Goal: Task Accomplishment & Management: Manage account settings

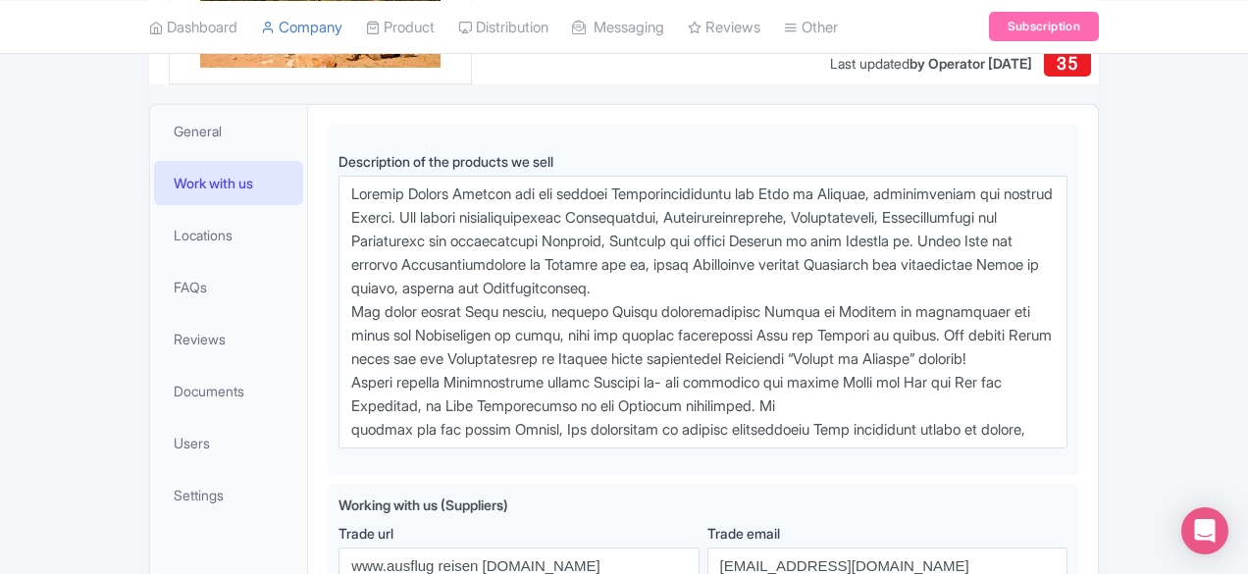
scroll to position [366, 0]
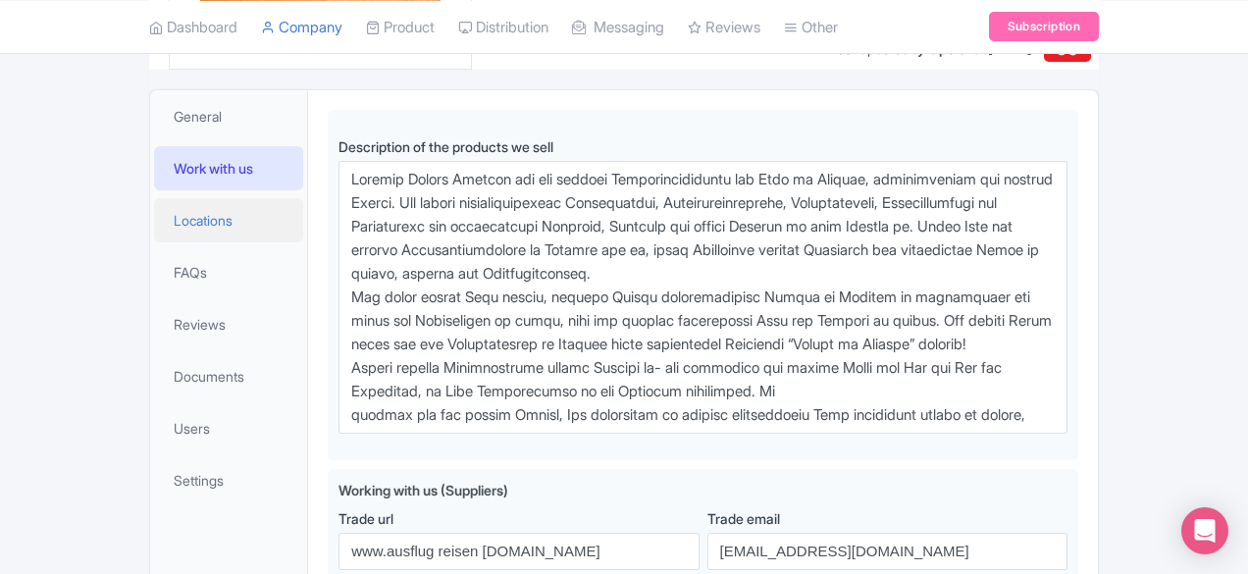
click at [174, 217] on span "Locations" at bounding box center [203, 220] width 59 height 21
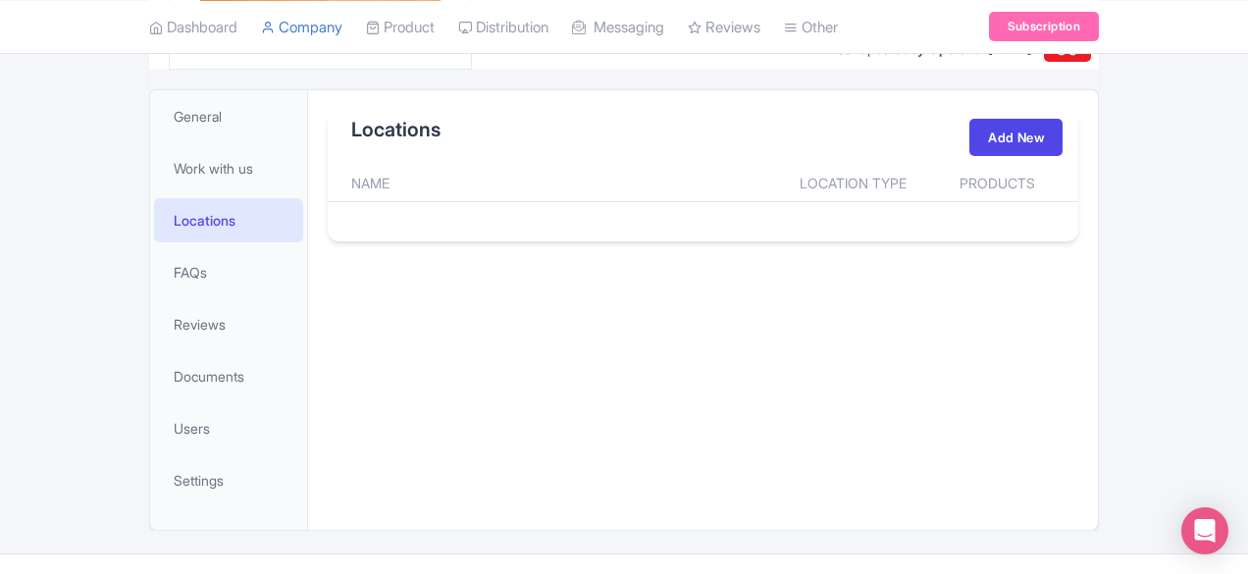
click at [328, 179] on th "Name" at bounding box center [553, 183] width 450 height 37
click at [328, 211] on div "Load More" at bounding box center [703, 214] width 750 height 24
click at [328, 170] on th "Name" at bounding box center [553, 183] width 450 height 37
click at [921, 193] on th "Location Type" at bounding box center [853, 183] width 150 height 37
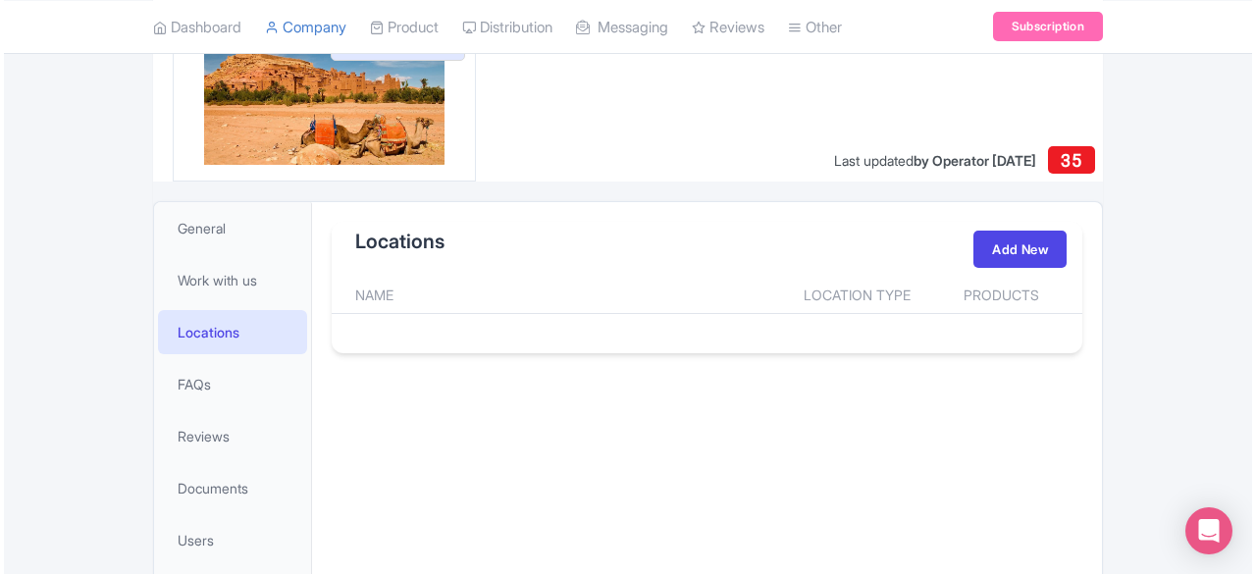
scroll to position [280, 0]
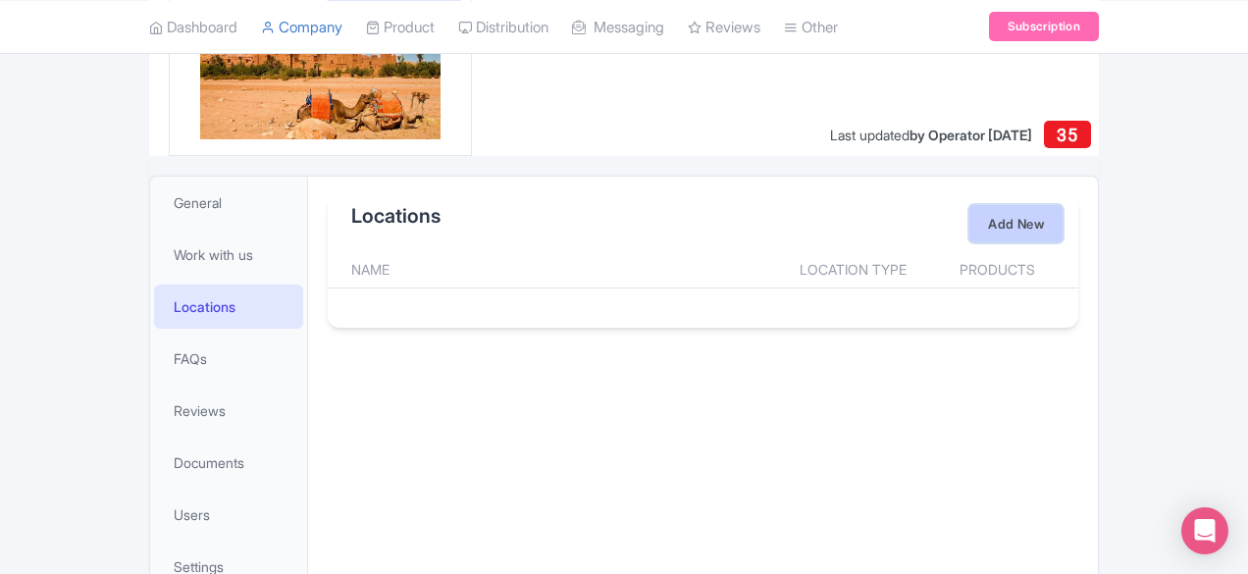
click at [1062, 220] on link "Add New" at bounding box center [1015, 223] width 93 height 37
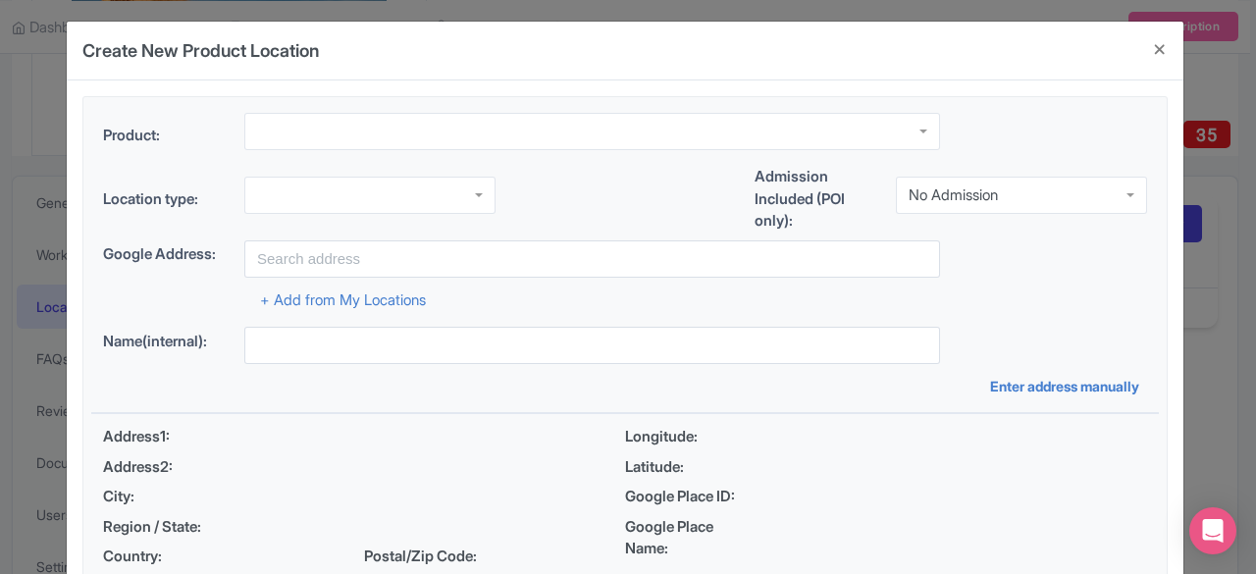
scroll to position [0, 0]
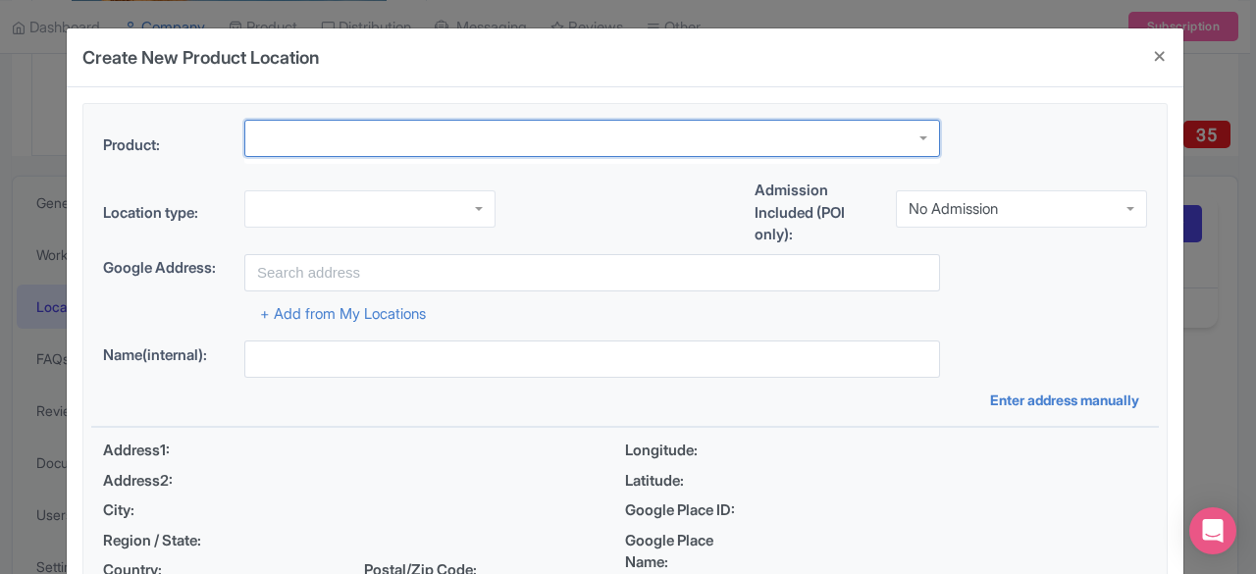
click at [313, 140] on div at bounding box center [592, 138] width 696 height 37
click at [924, 137] on div at bounding box center [592, 138] width 696 height 37
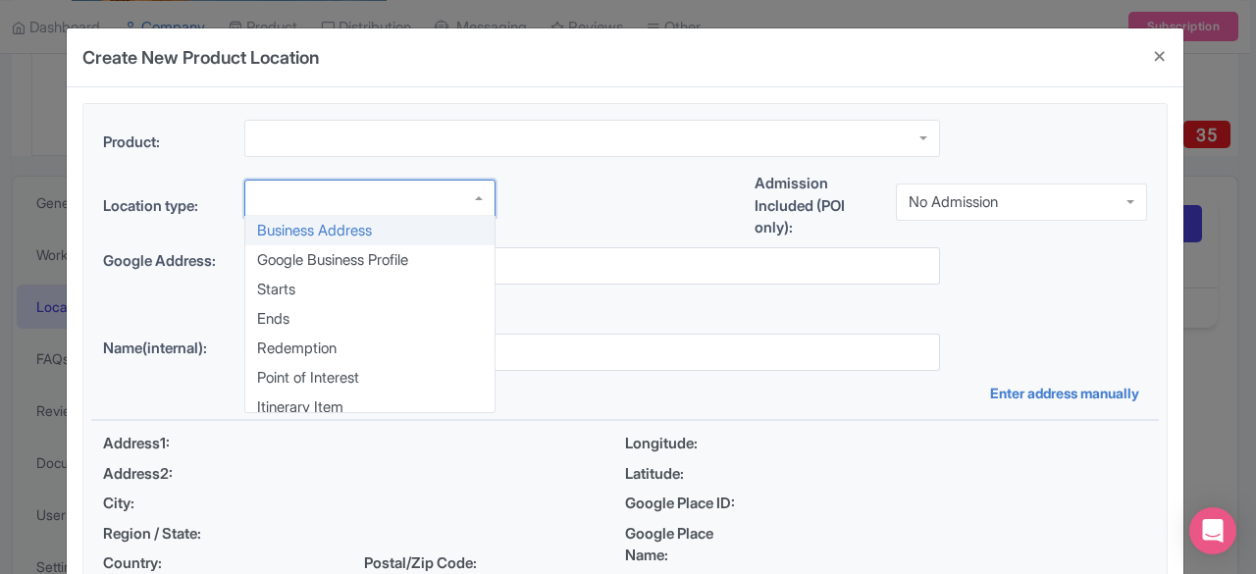
click at [476, 209] on div at bounding box center [369, 198] width 251 height 37
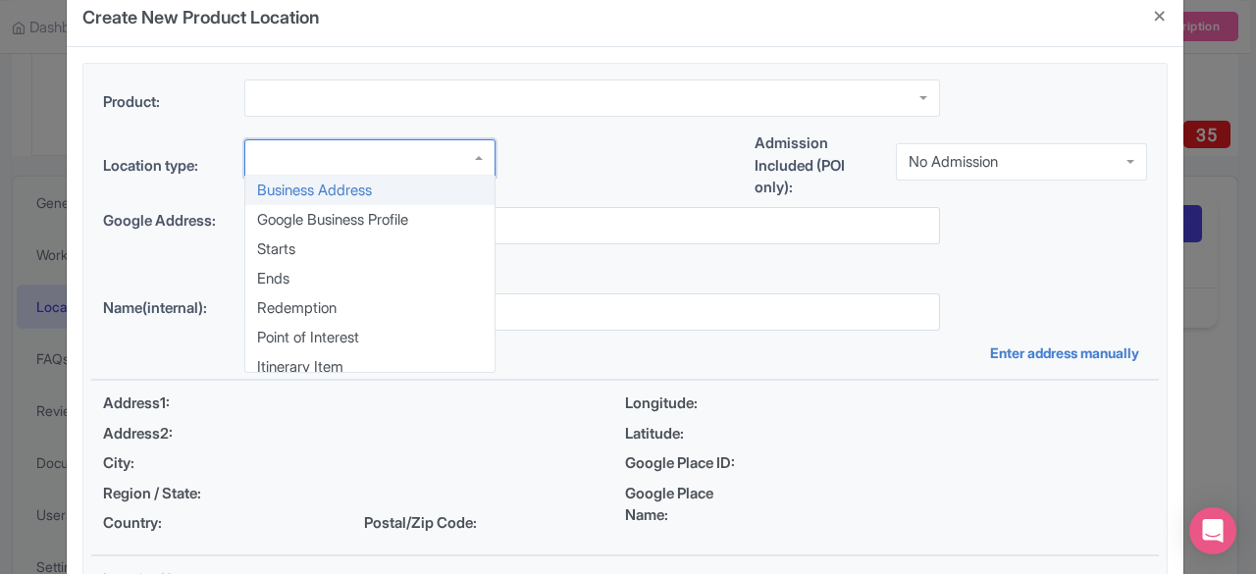
scroll to position [45, 0]
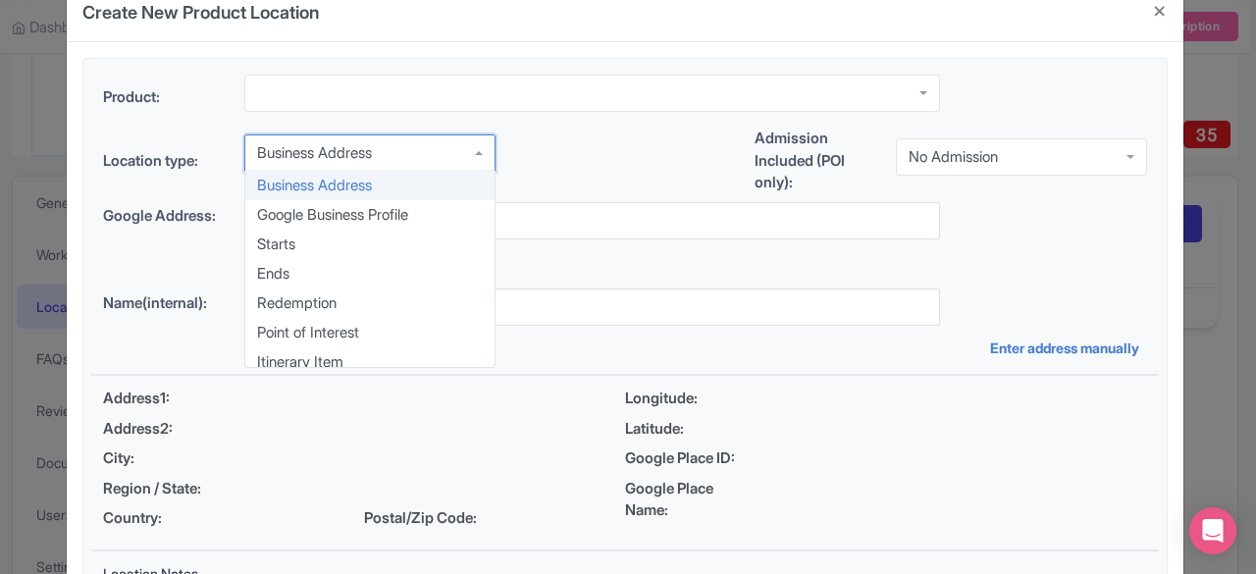
click at [477, 152] on div "Business Address" at bounding box center [369, 152] width 251 height 37
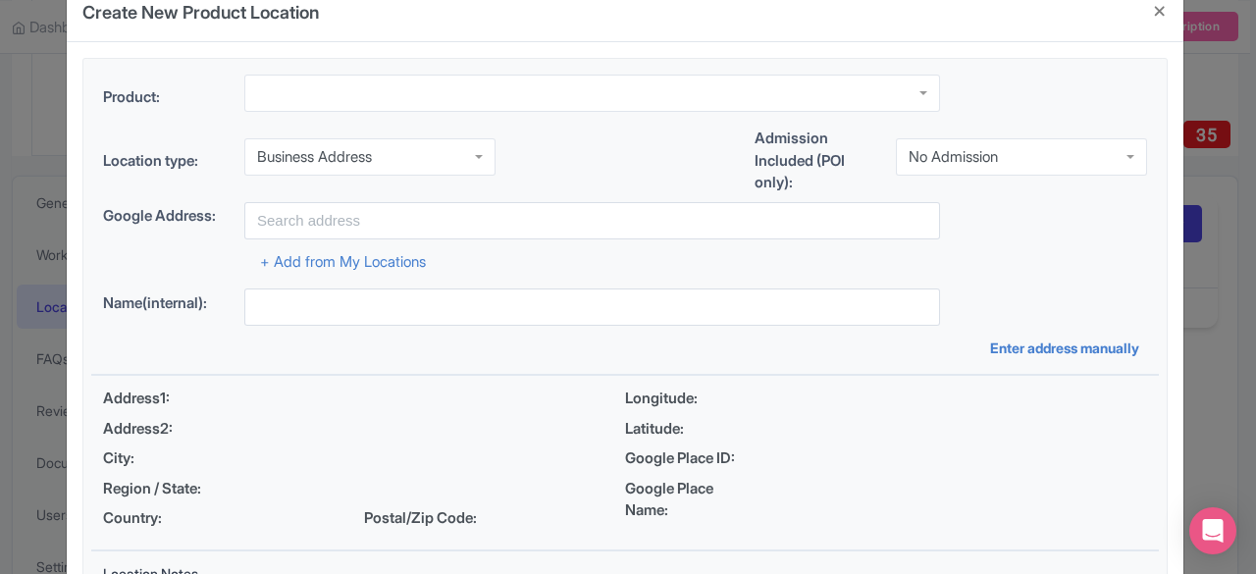
click at [561, 188] on div "Location type: Business Address Business Address Business Address Google Busine…" at bounding box center [624, 165] width 1067 height 75
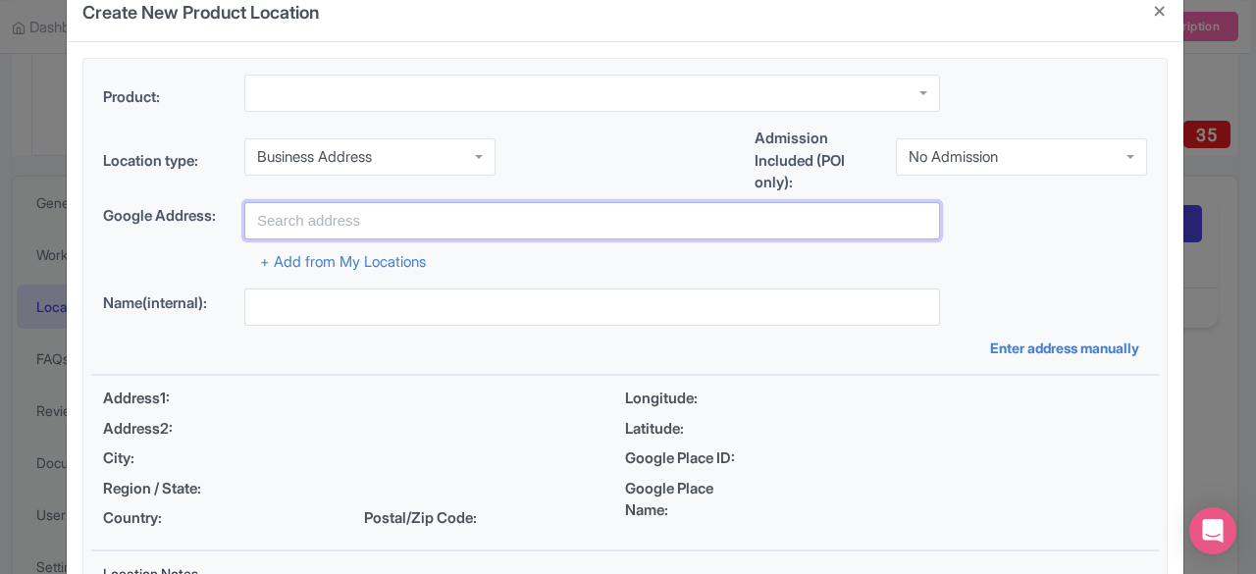
click at [314, 223] on input "text" at bounding box center [592, 220] width 696 height 37
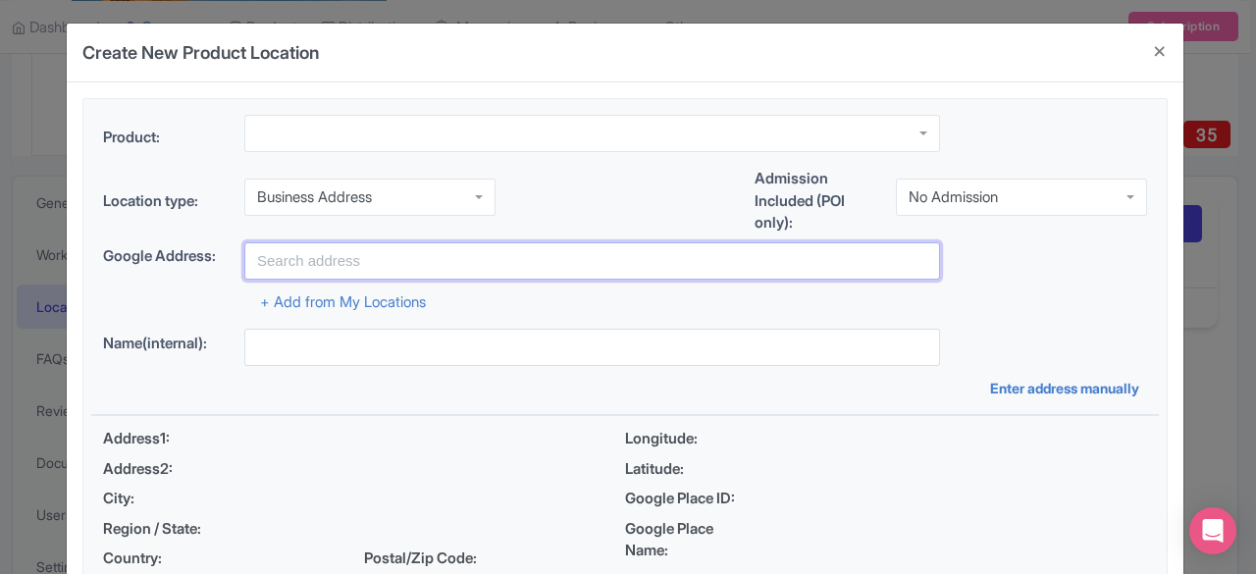
scroll to position [0, 0]
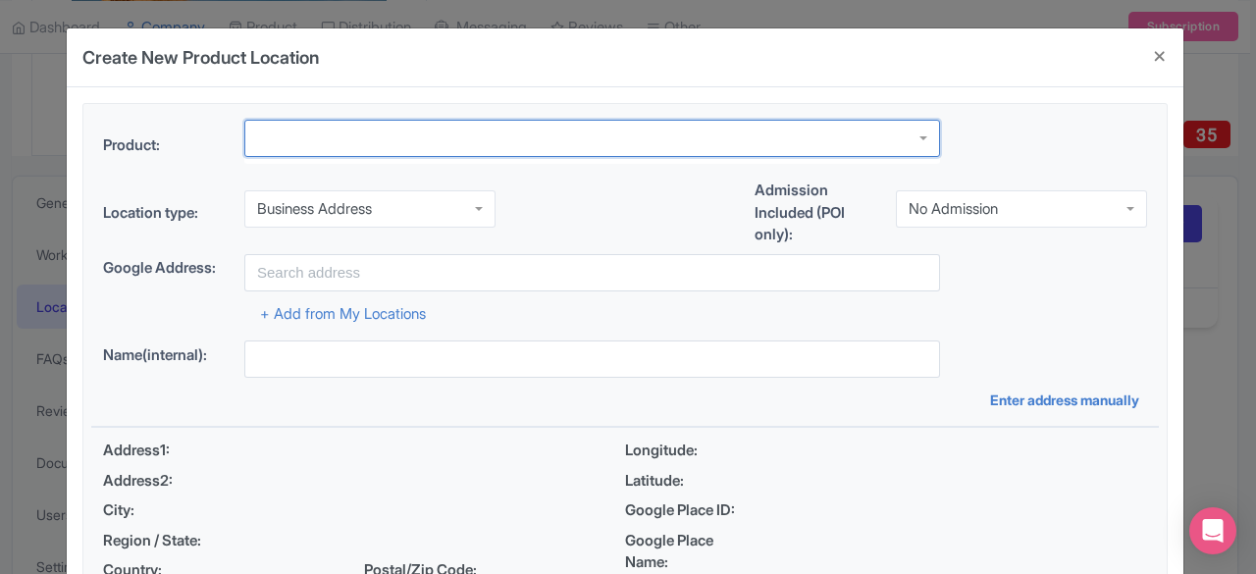
click at [308, 132] on div at bounding box center [592, 138] width 696 height 37
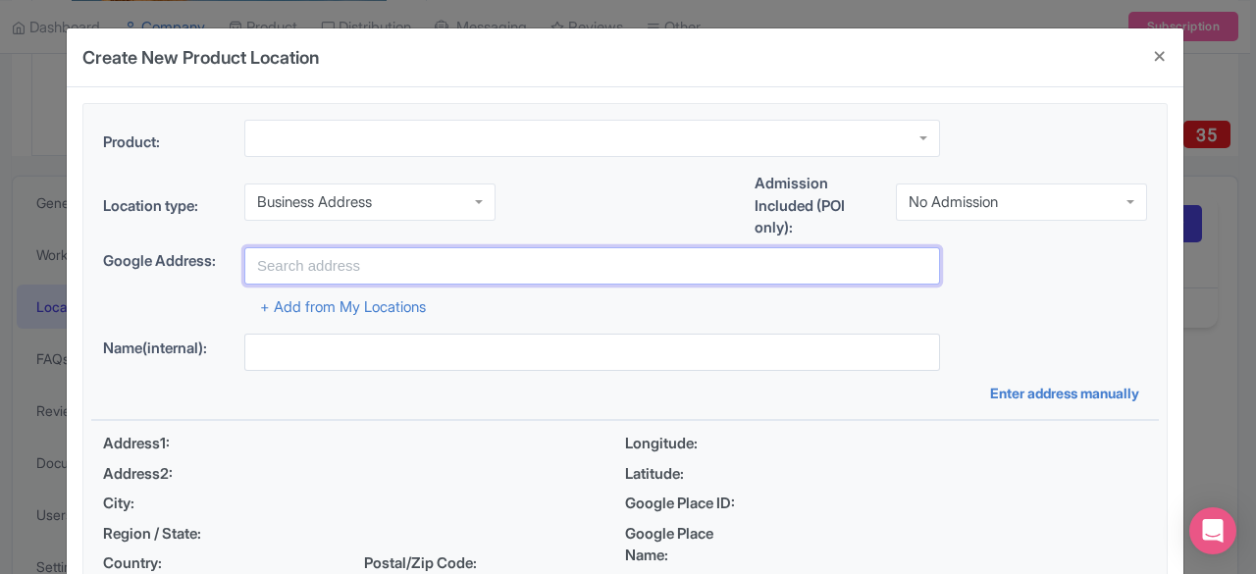
click at [346, 277] on input "text" at bounding box center [592, 265] width 696 height 37
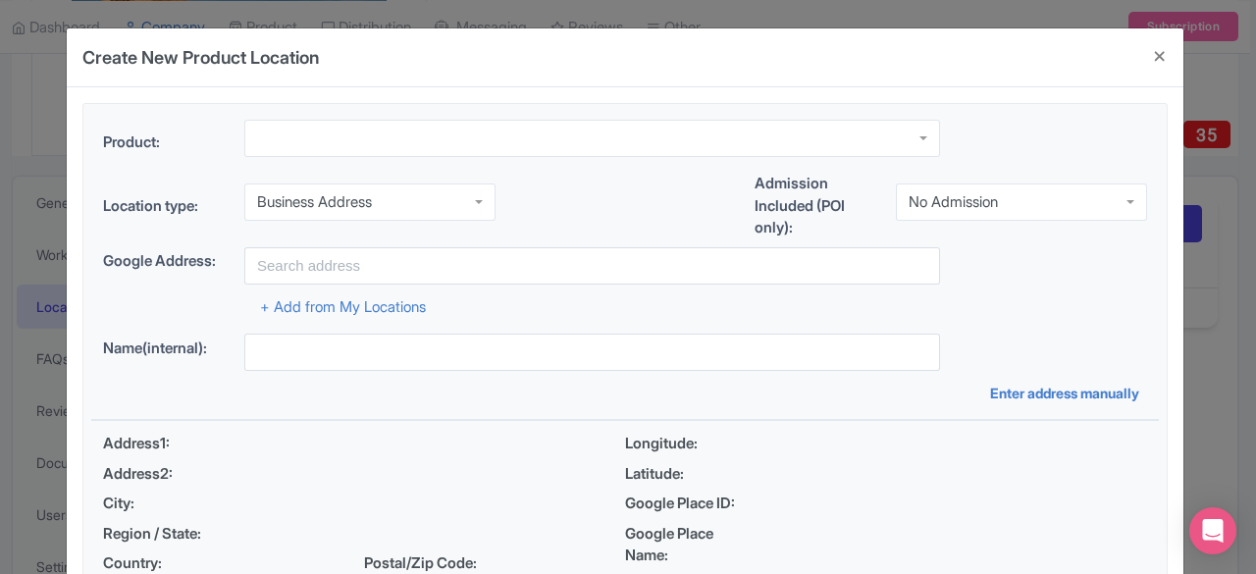
click at [475, 197] on div "Business Address" at bounding box center [369, 201] width 251 height 37
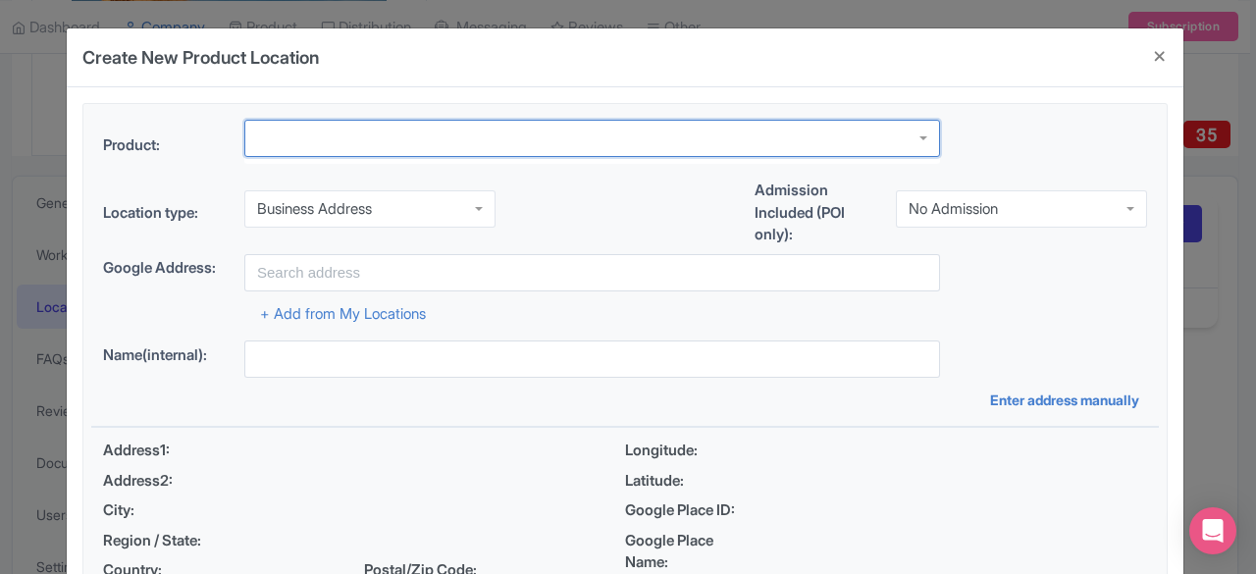
click at [923, 132] on div at bounding box center [592, 138] width 696 height 37
click at [925, 139] on div at bounding box center [592, 138] width 696 height 37
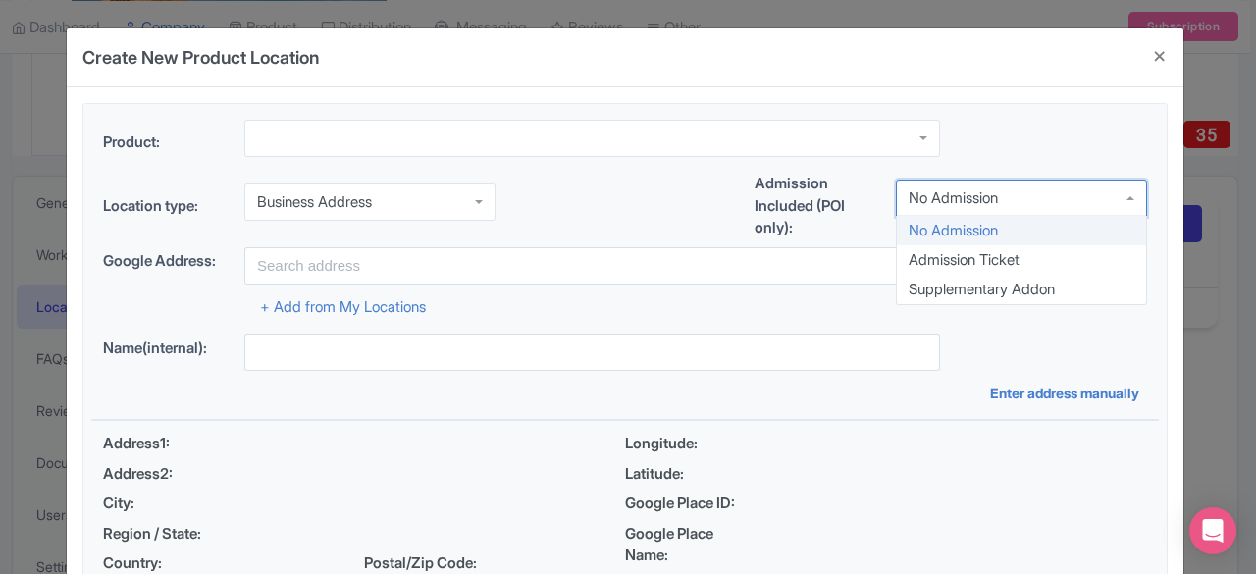
click at [1126, 201] on div "No Admission" at bounding box center [1021, 198] width 251 height 37
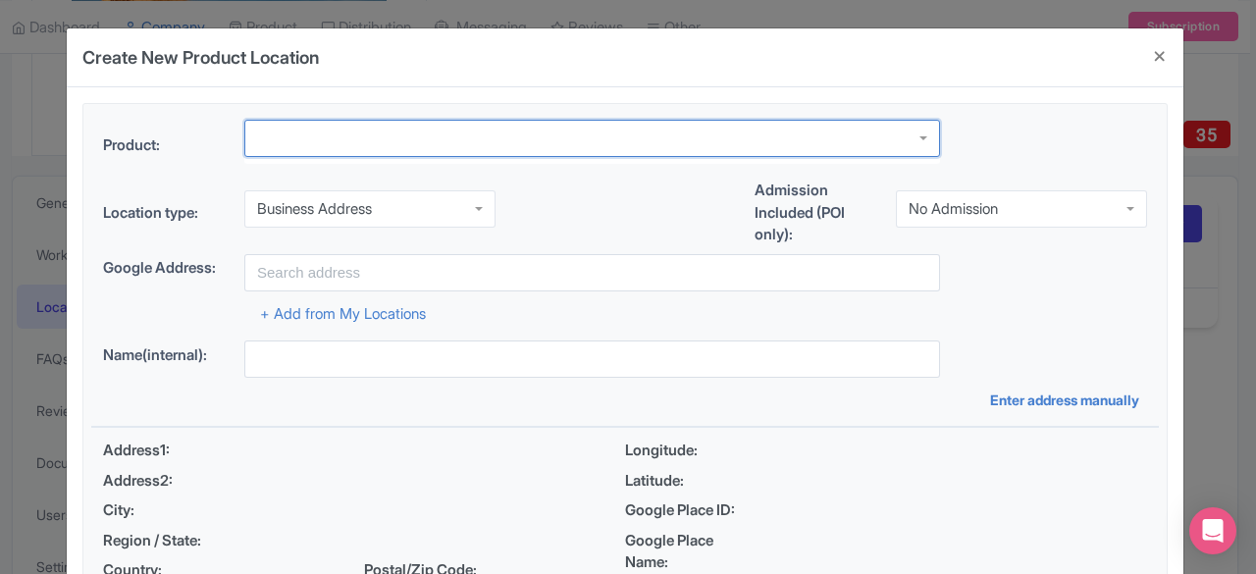
click at [326, 140] on div at bounding box center [592, 138] width 696 height 37
click at [477, 199] on div "Business Address" at bounding box center [369, 208] width 251 height 37
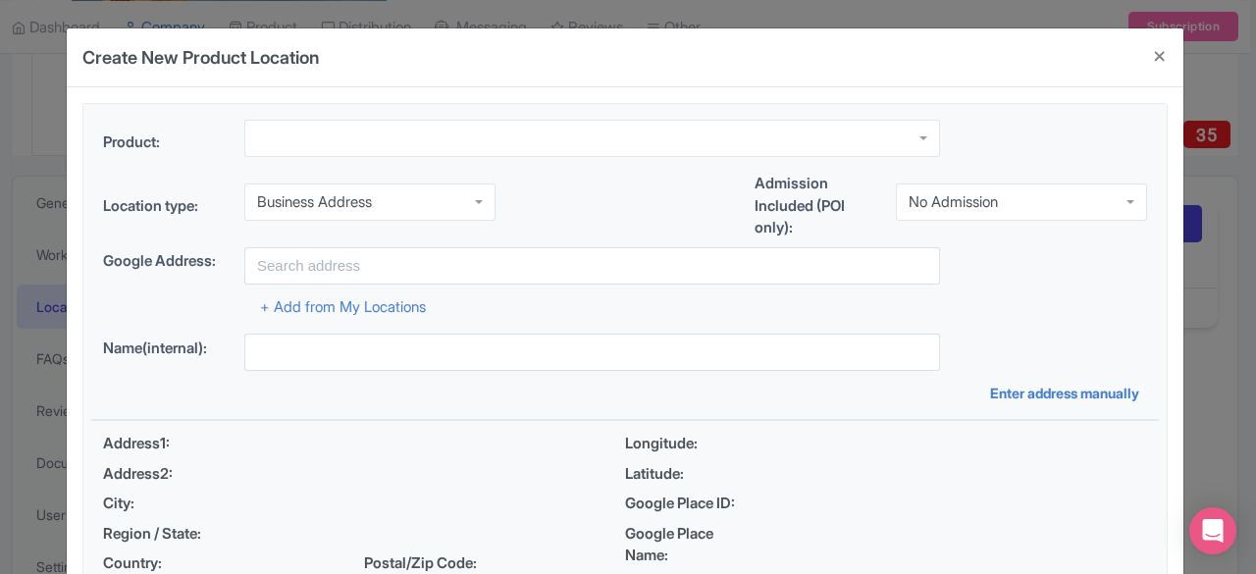
click at [356, 227] on div "Location type: Business Address Business Address Business Address Google Busine…" at bounding box center [299, 209] width 392 height 53
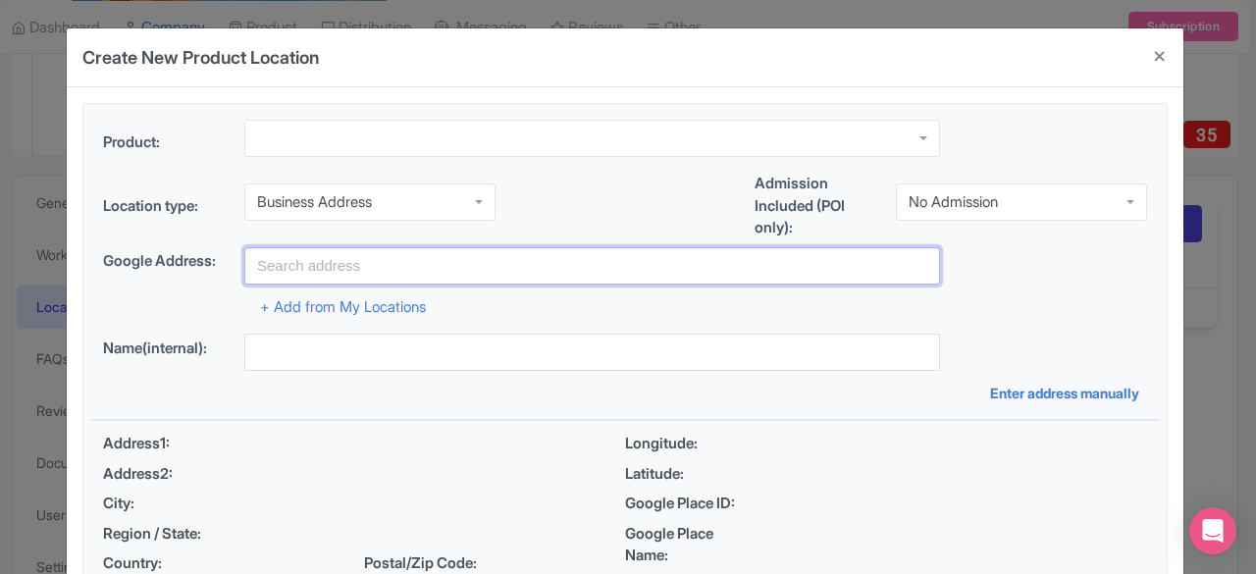
click at [304, 265] on input "text" at bounding box center [592, 265] width 696 height 37
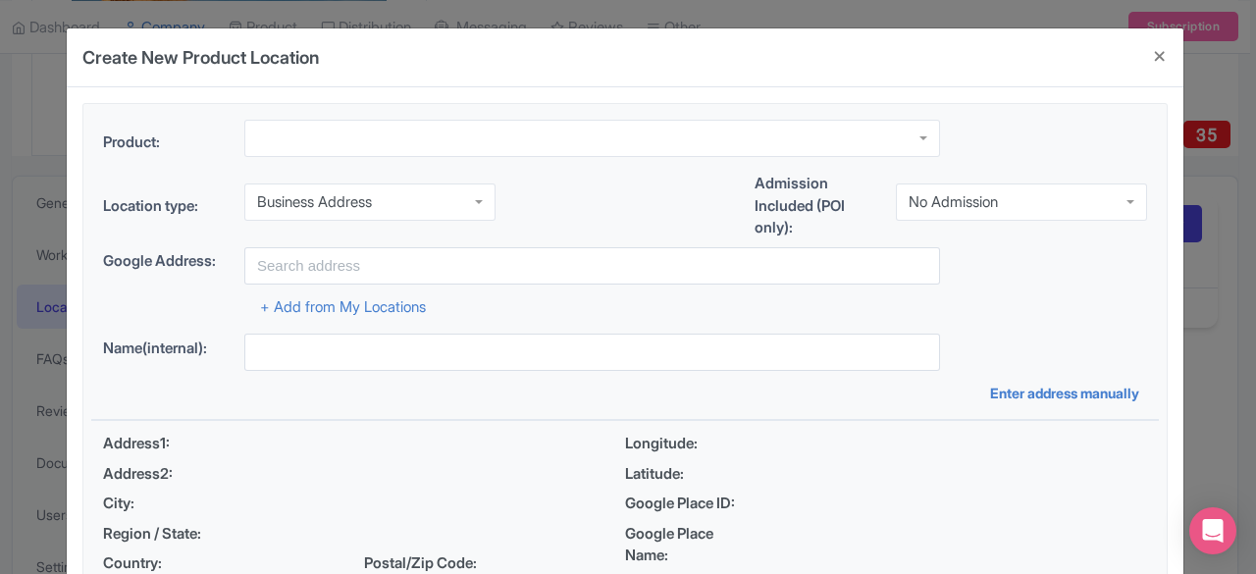
click at [581, 168] on div at bounding box center [592, 146] width 696 height 53
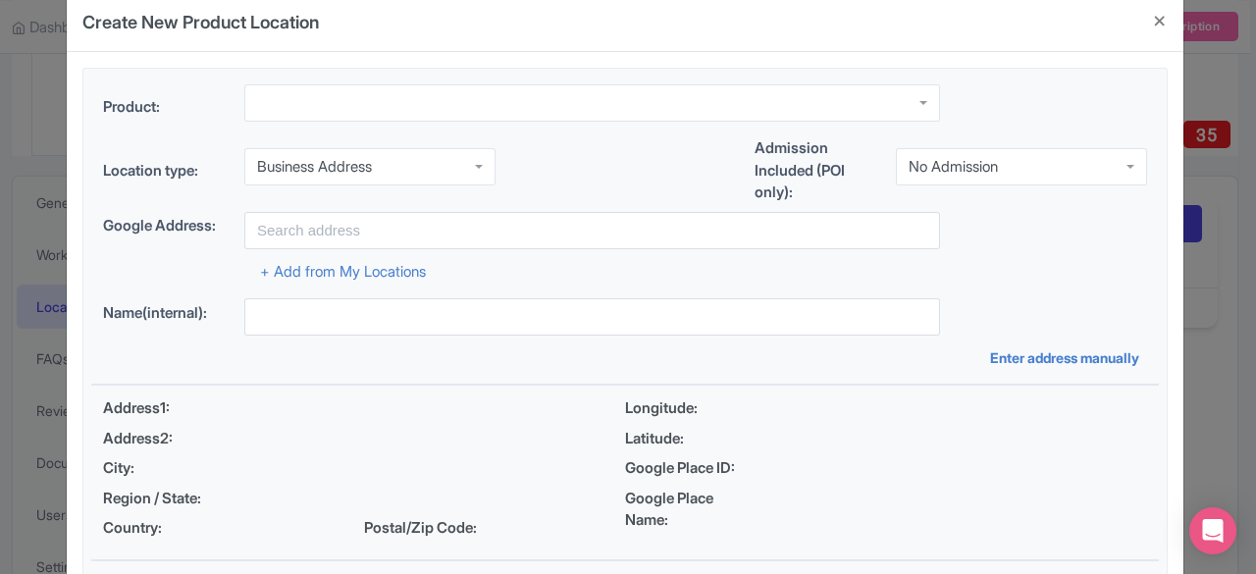
scroll to position [48, 0]
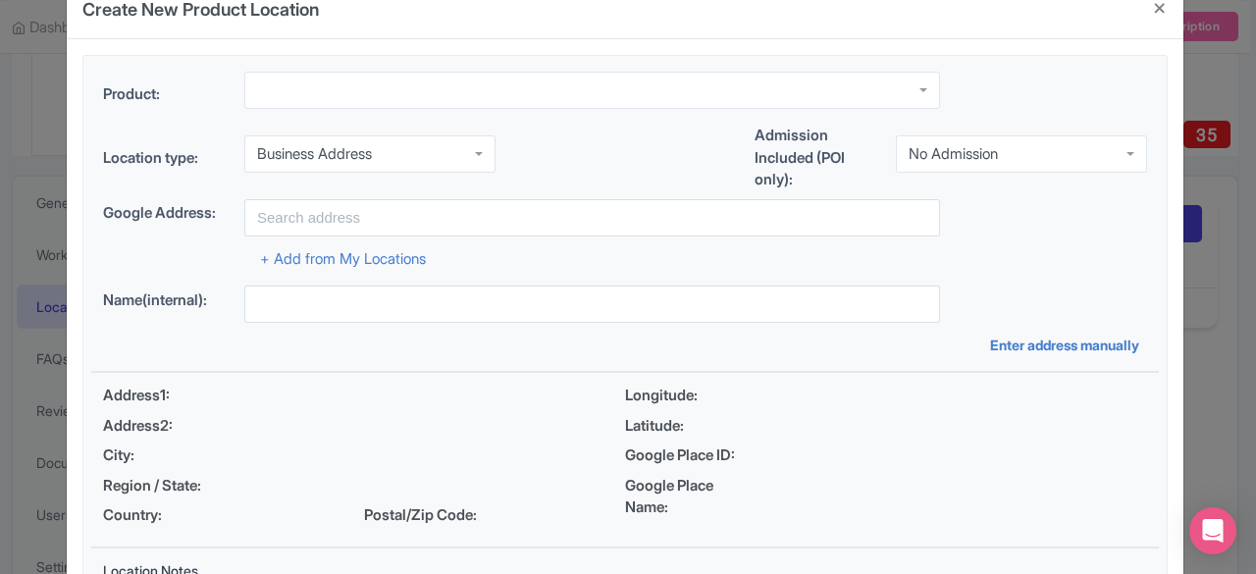
click at [583, 238] on div "+ Add from My Locations" at bounding box center [625, 253] width 1044 height 34
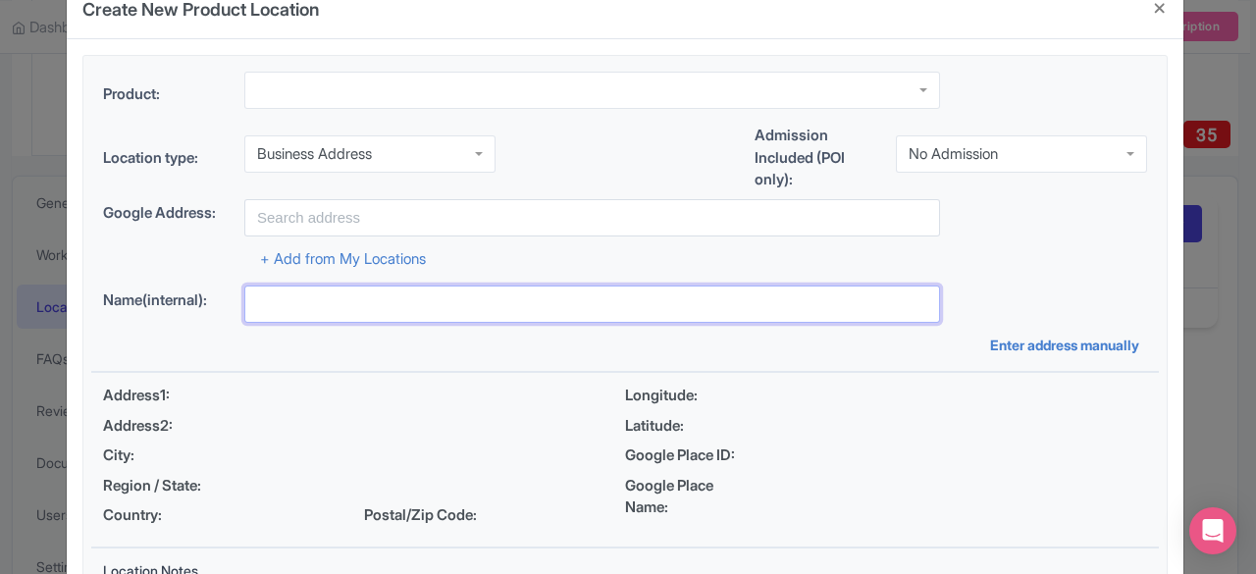
click at [422, 307] on input "text" at bounding box center [592, 303] width 696 height 37
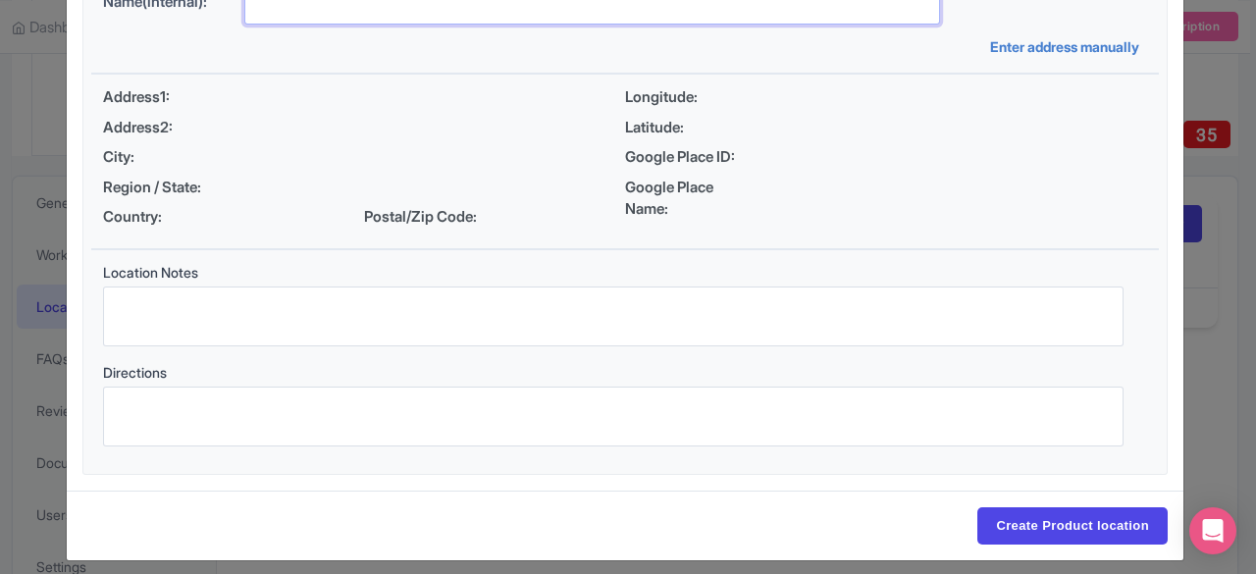
scroll to position [354, 0]
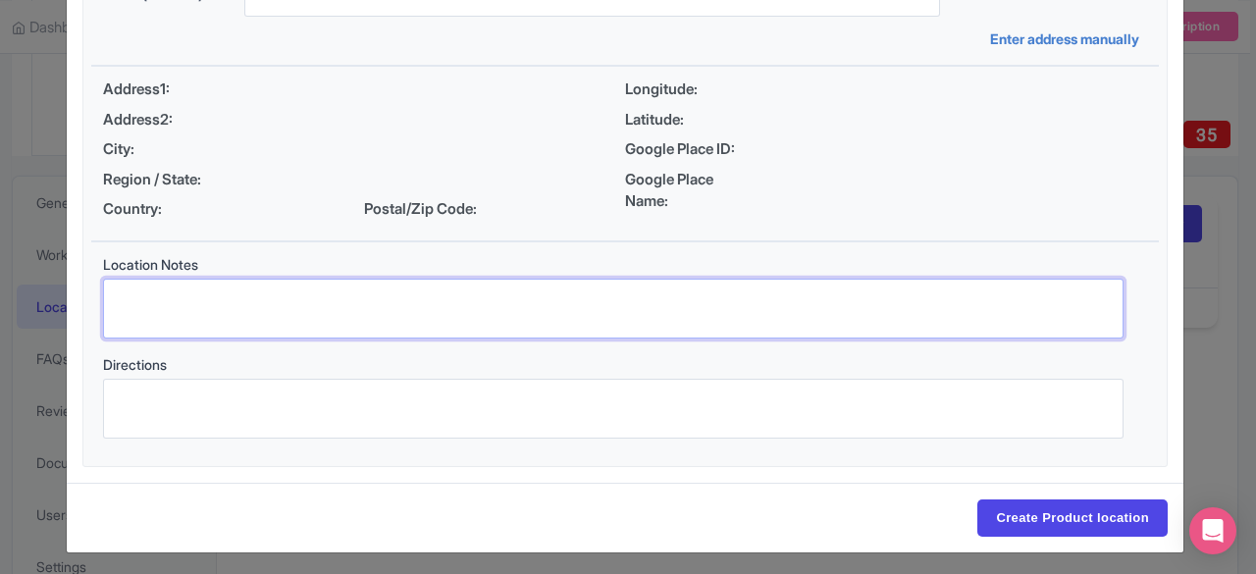
click at [332, 311] on textarea "Location Notes" at bounding box center [613, 309] width 1020 height 60
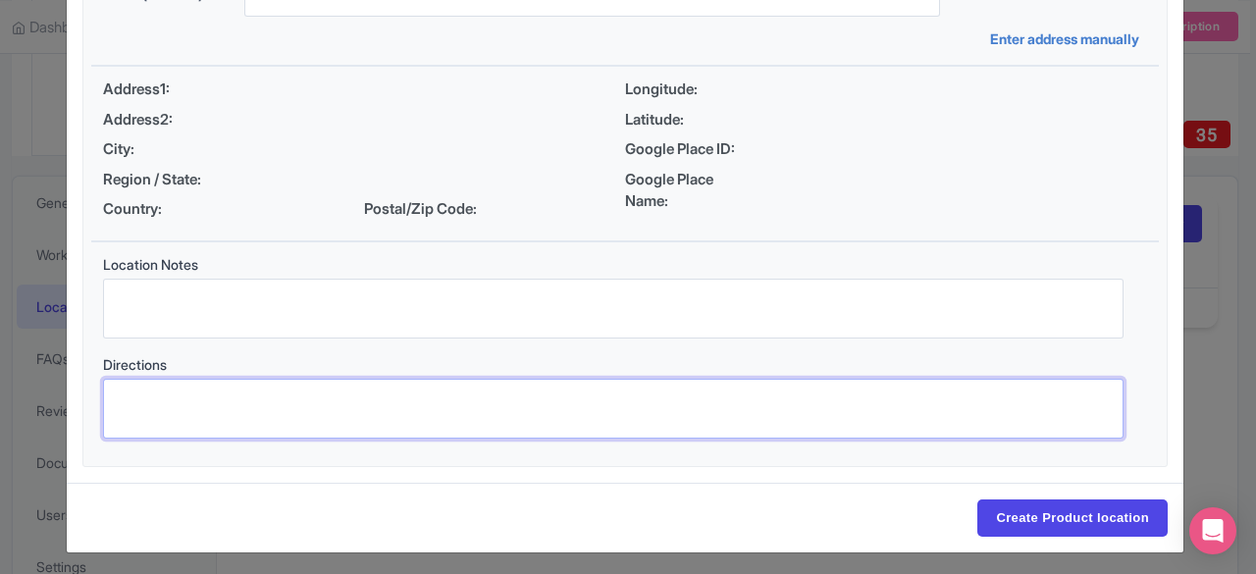
click at [301, 413] on textarea "Directions" at bounding box center [613, 409] width 1020 height 60
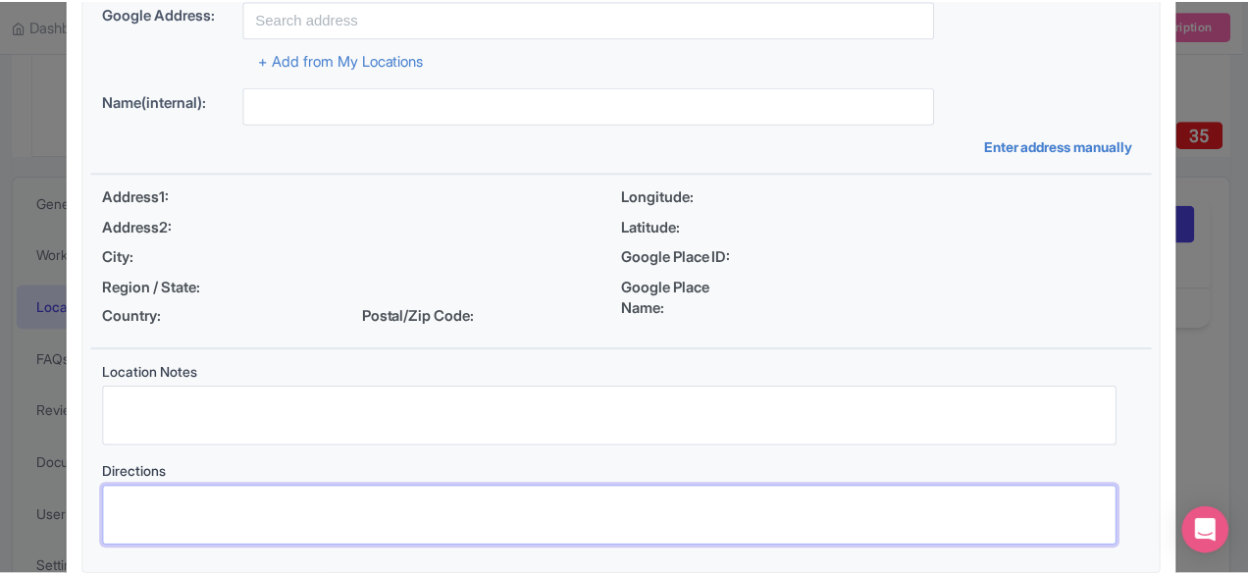
scroll to position [360, 0]
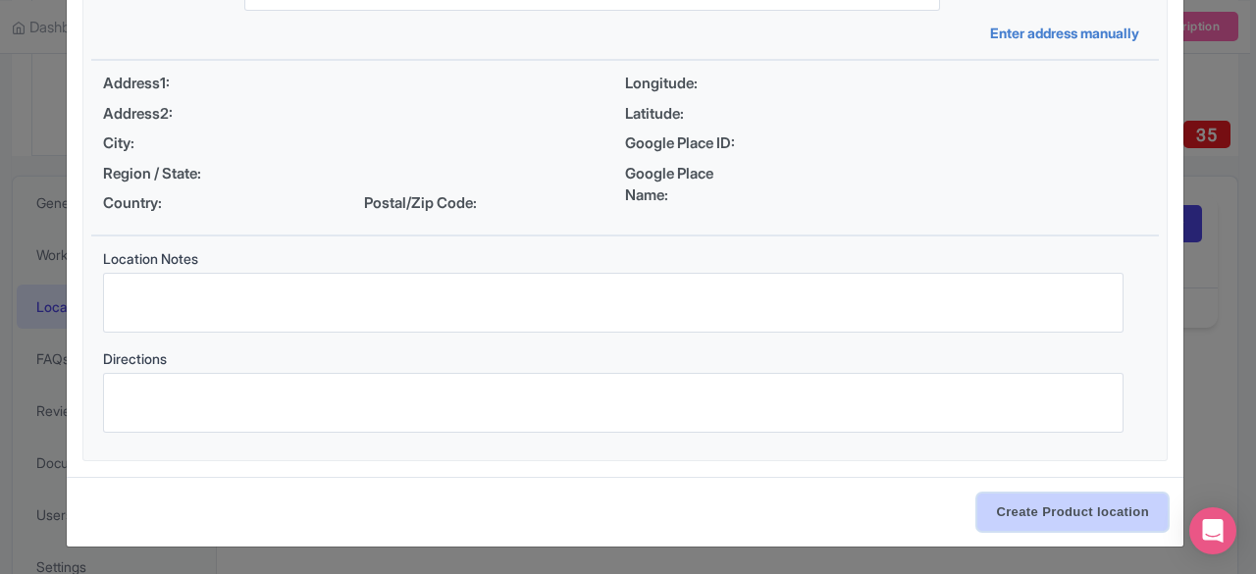
click at [1054, 520] on input "Create Product location" at bounding box center [1072, 511] width 190 height 37
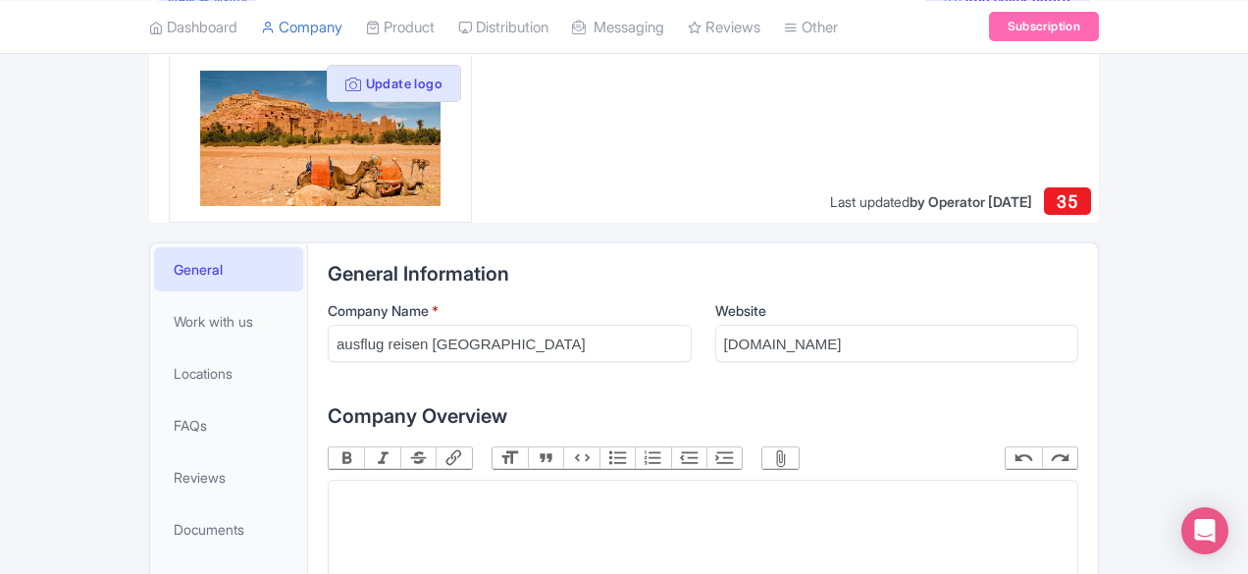
scroll to position [228, 0]
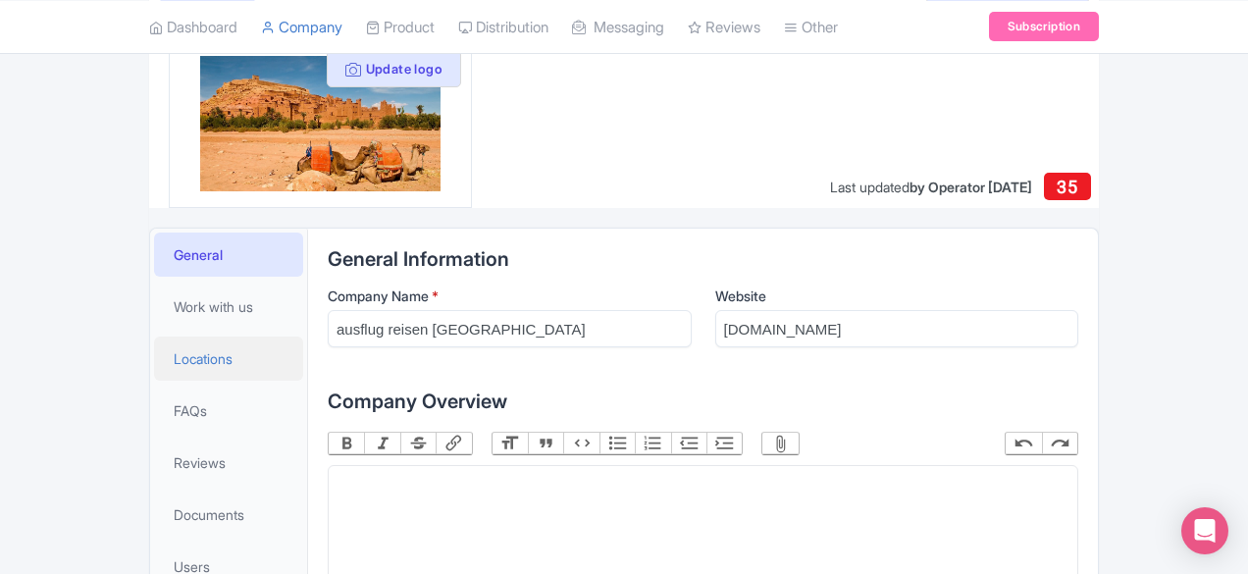
click at [174, 355] on span "Locations" at bounding box center [203, 358] width 59 height 21
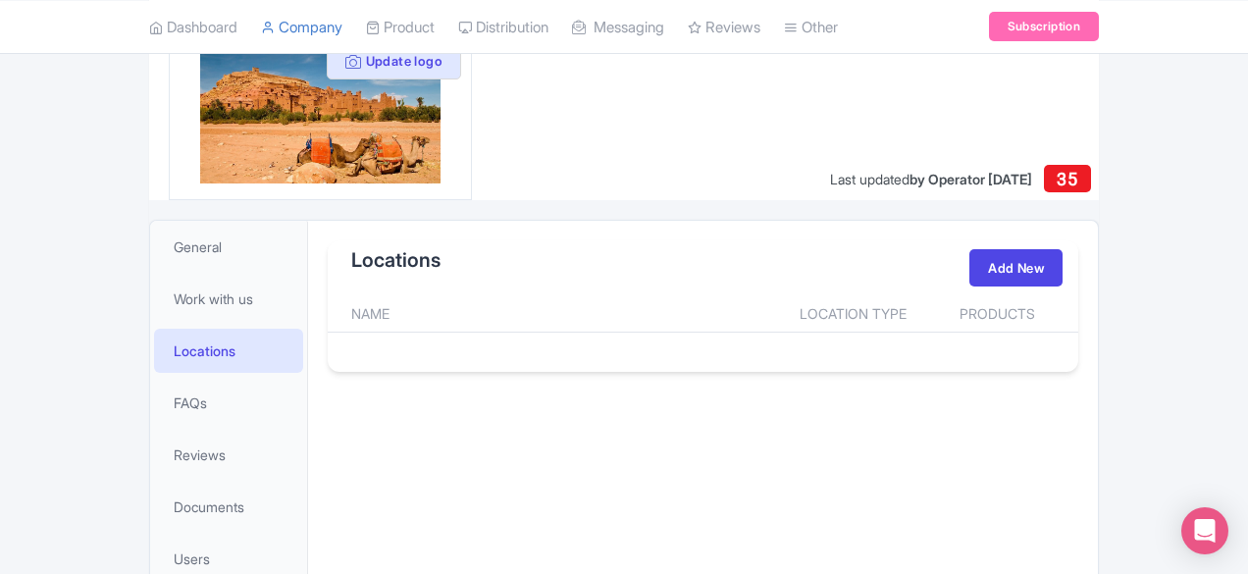
scroll to position [236, 0]
click at [174, 408] on span "FAQs" at bounding box center [190, 401] width 33 height 21
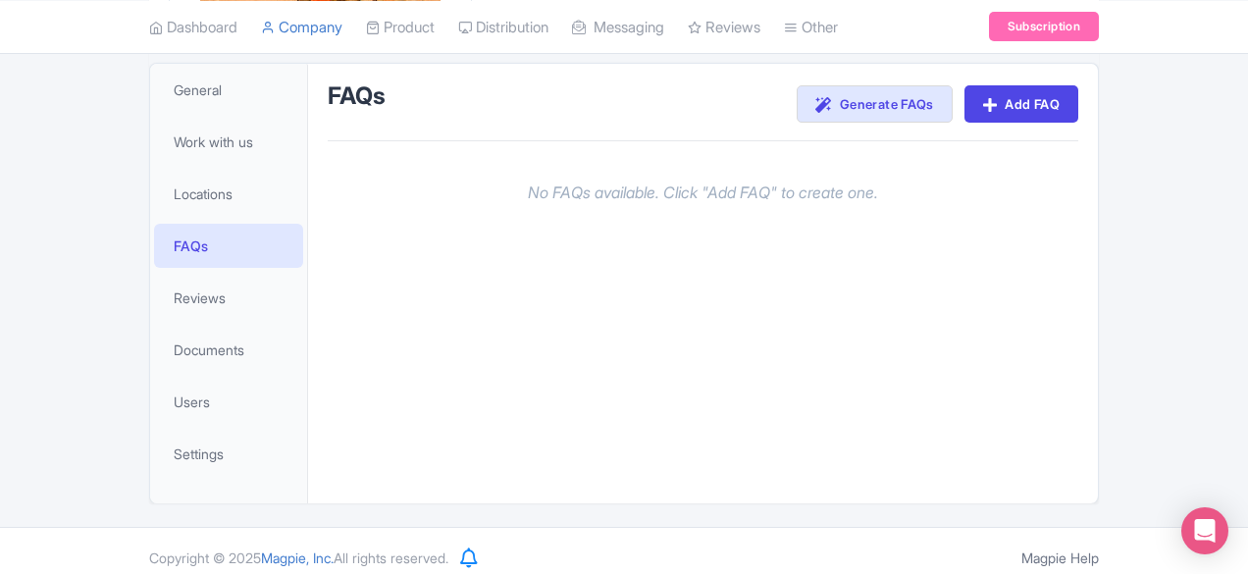
scroll to position [404, 0]
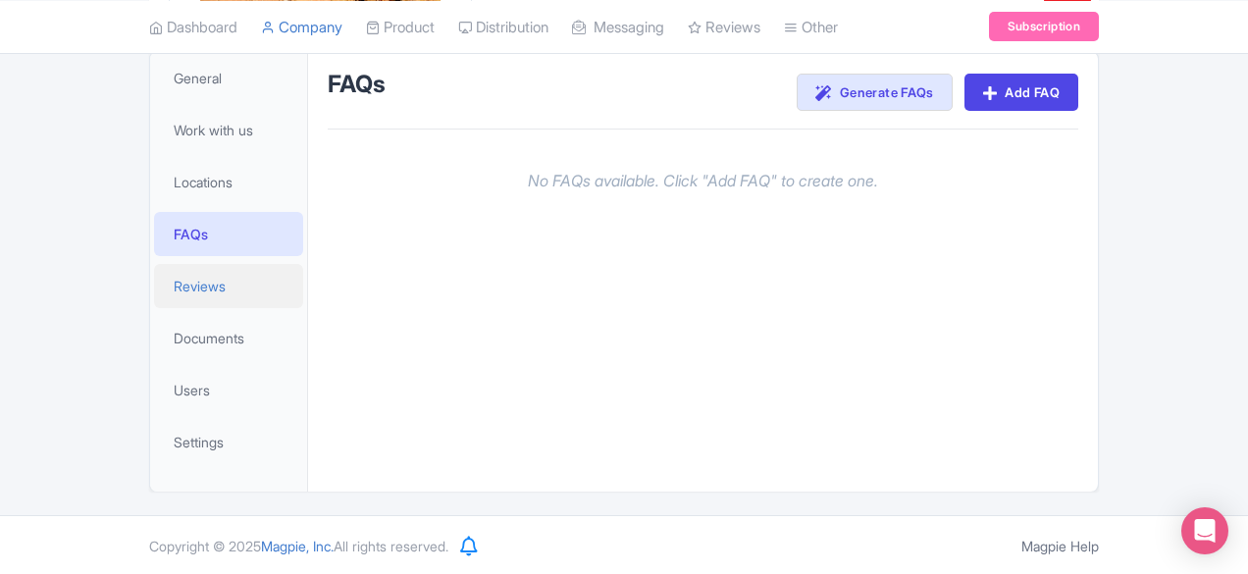
click at [174, 285] on span "Reviews" at bounding box center [200, 286] width 52 height 21
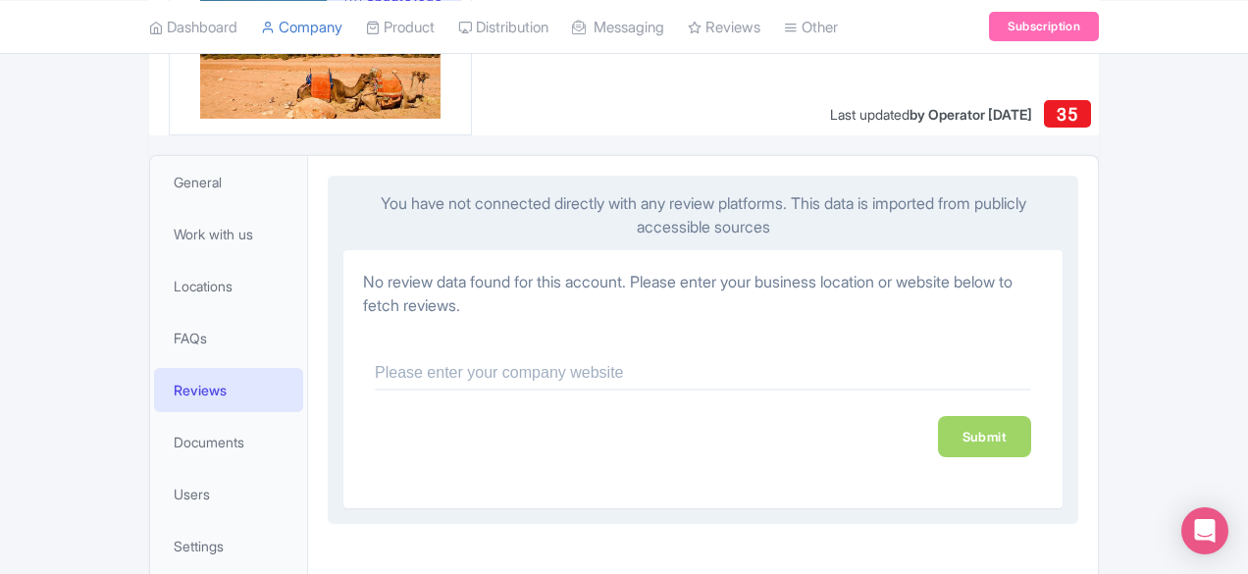
scroll to position [355, 0]
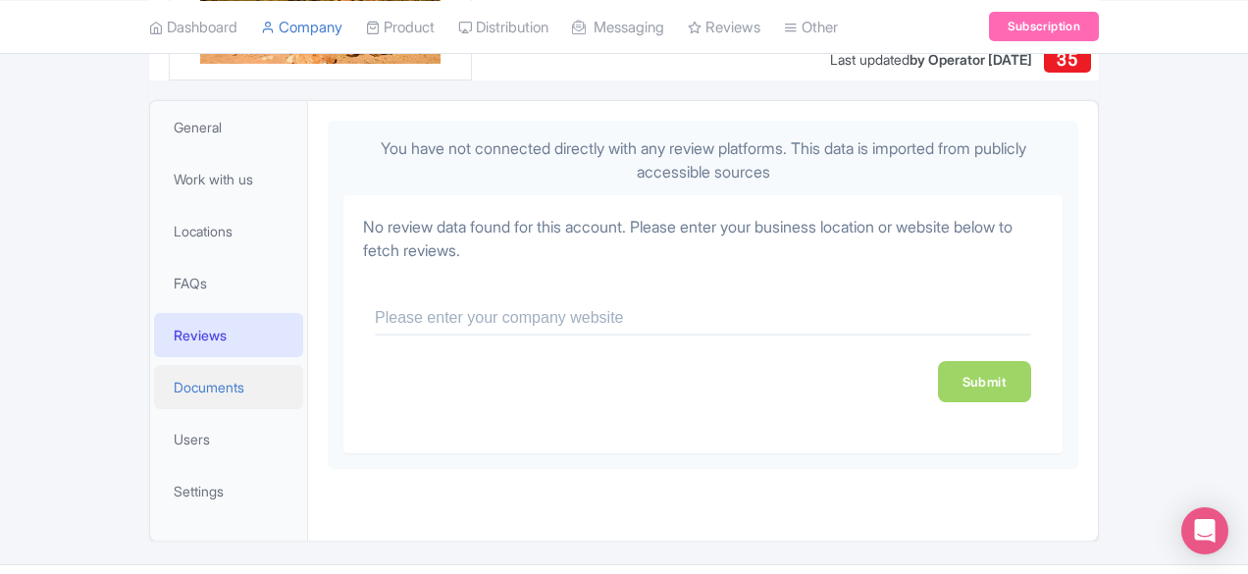
click at [174, 382] on span "Documents" at bounding box center [209, 387] width 71 height 21
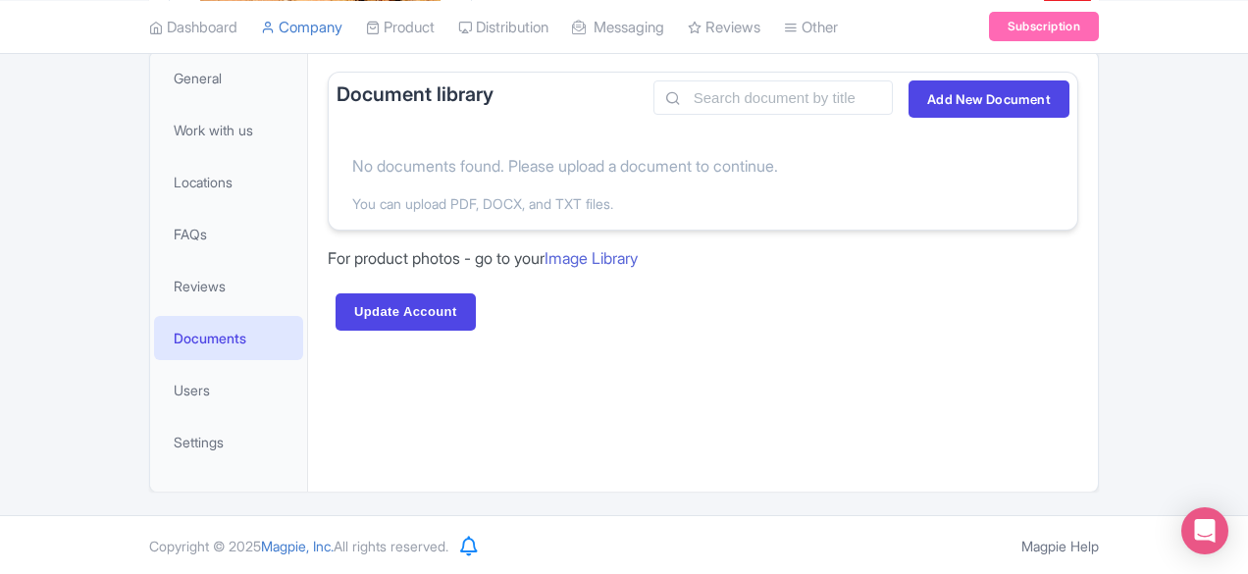
scroll to position [404, 0]
click at [174, 394] on span "Users" at bounding box center [192, 390] width 36 height 21
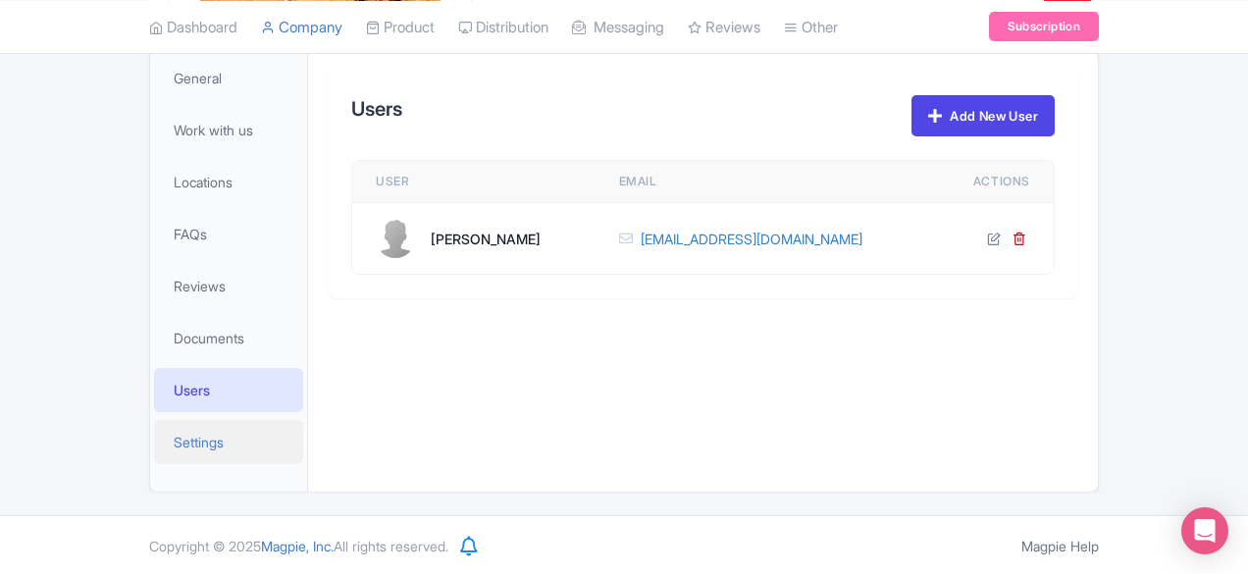
click at [174, 441] on span "Settings" at bounding box center [199, 442] width 50 height 21
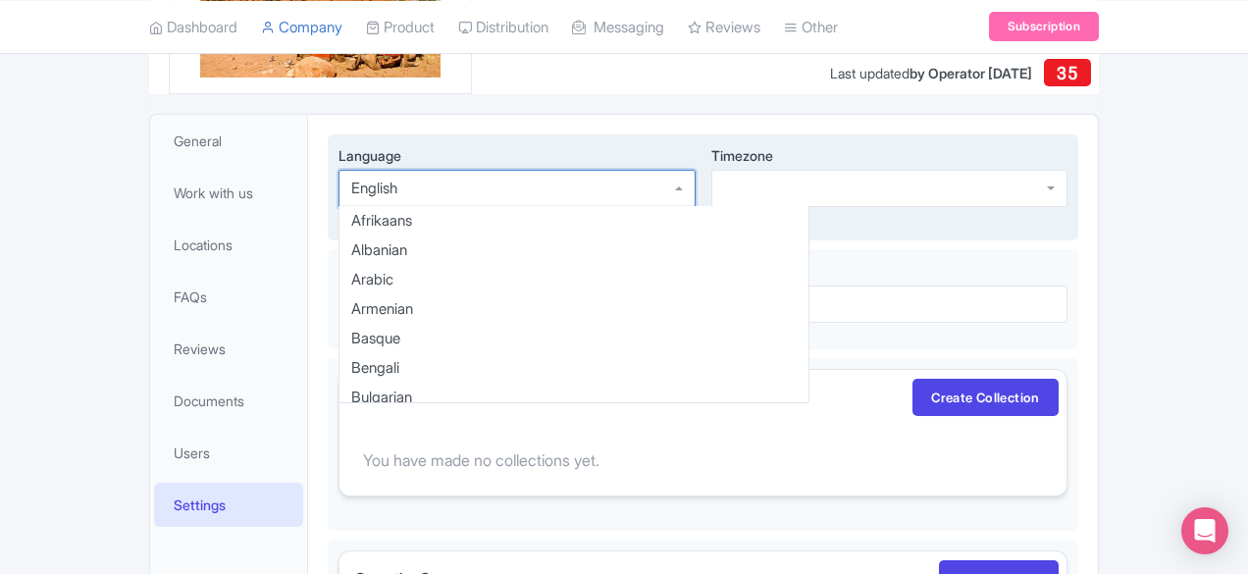
scroll to position [275, 0]
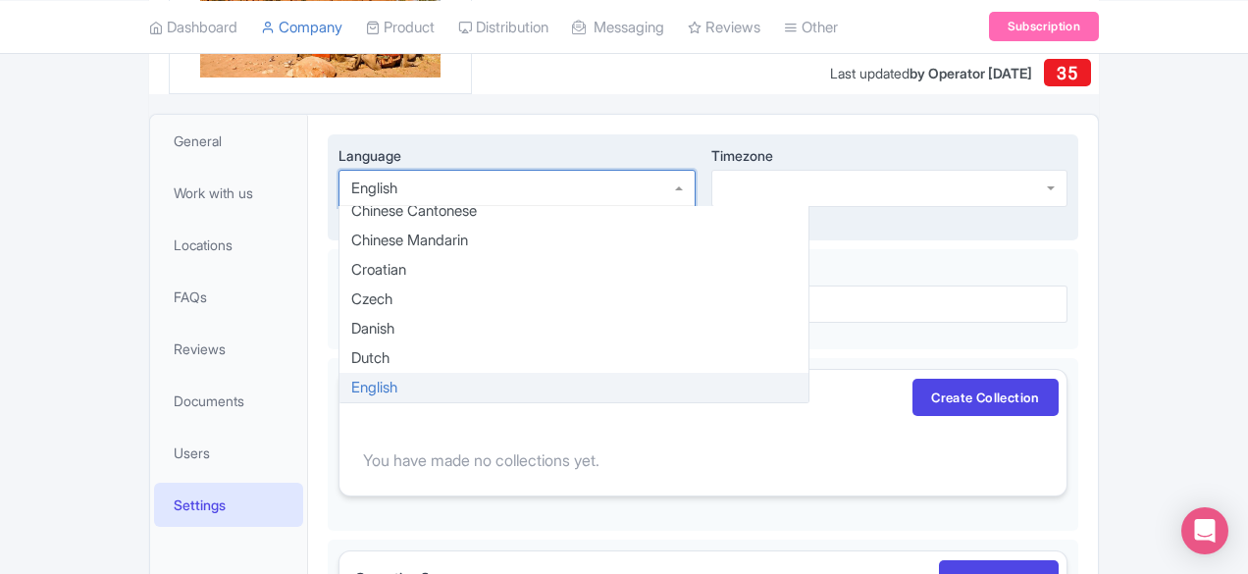
click at [695, 184] on div "English" at bounding box center [516, 188] width 356 height 37
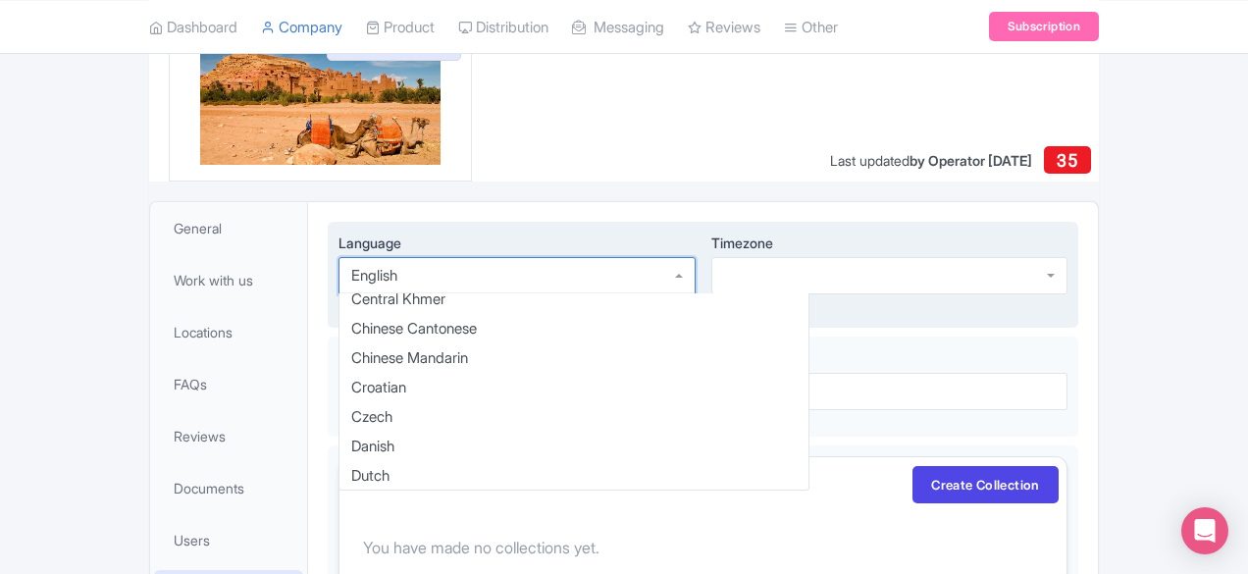
scroll to position [243, 0]
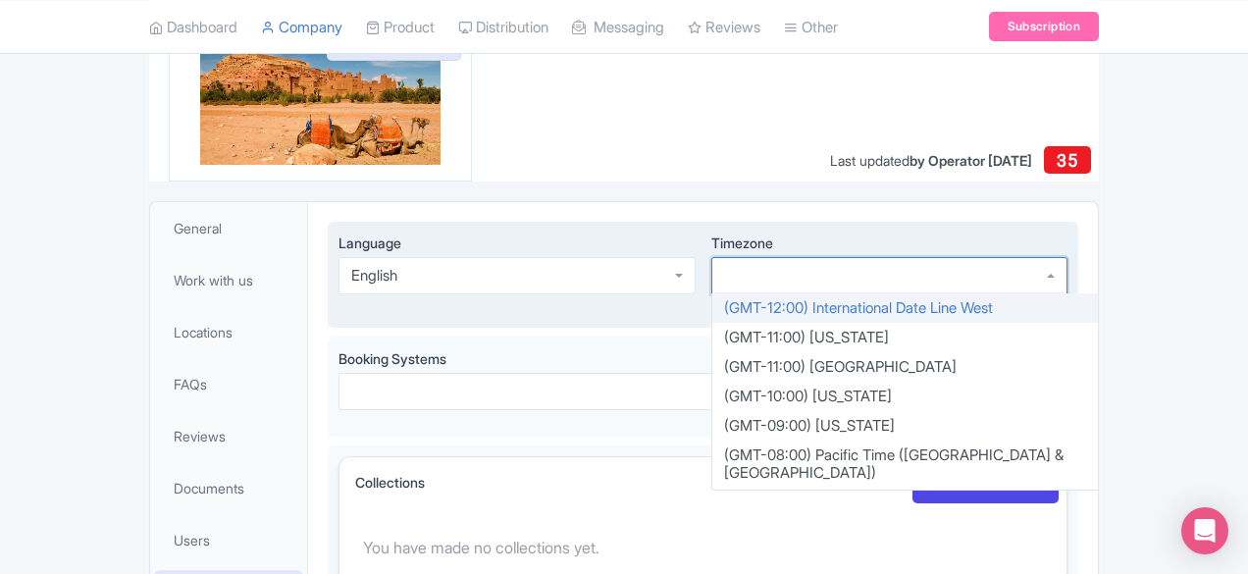
click at [873, 266] on div at bounding box center [889, 275] width 356 height 37
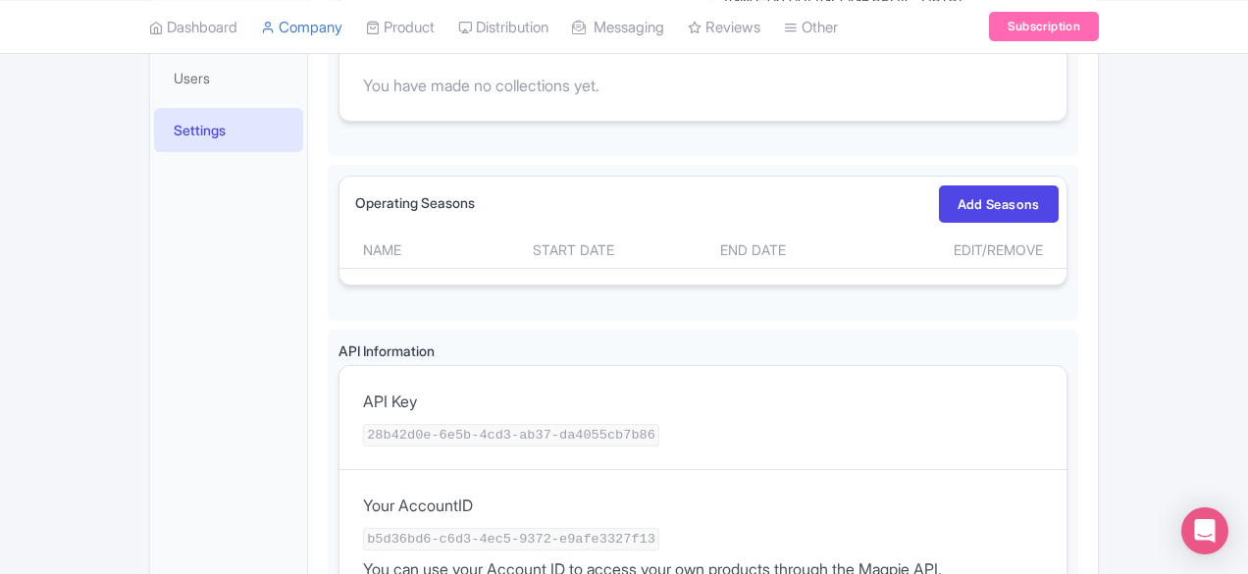
scroll to position [714, 0]
